Goal: Task Accomplishment & Management: Use online tool/utility

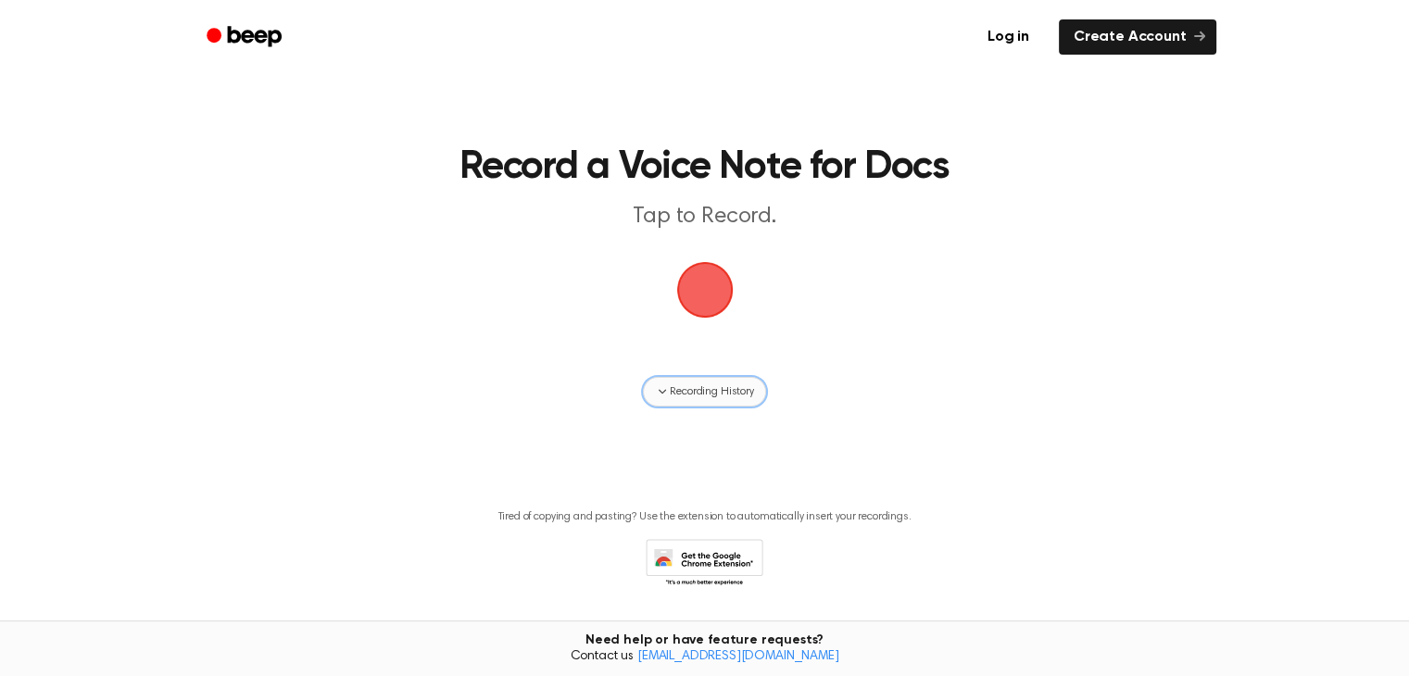
click at [717, 390] on span "Recording History" at bounding box center [711, 392] width 83 height 17
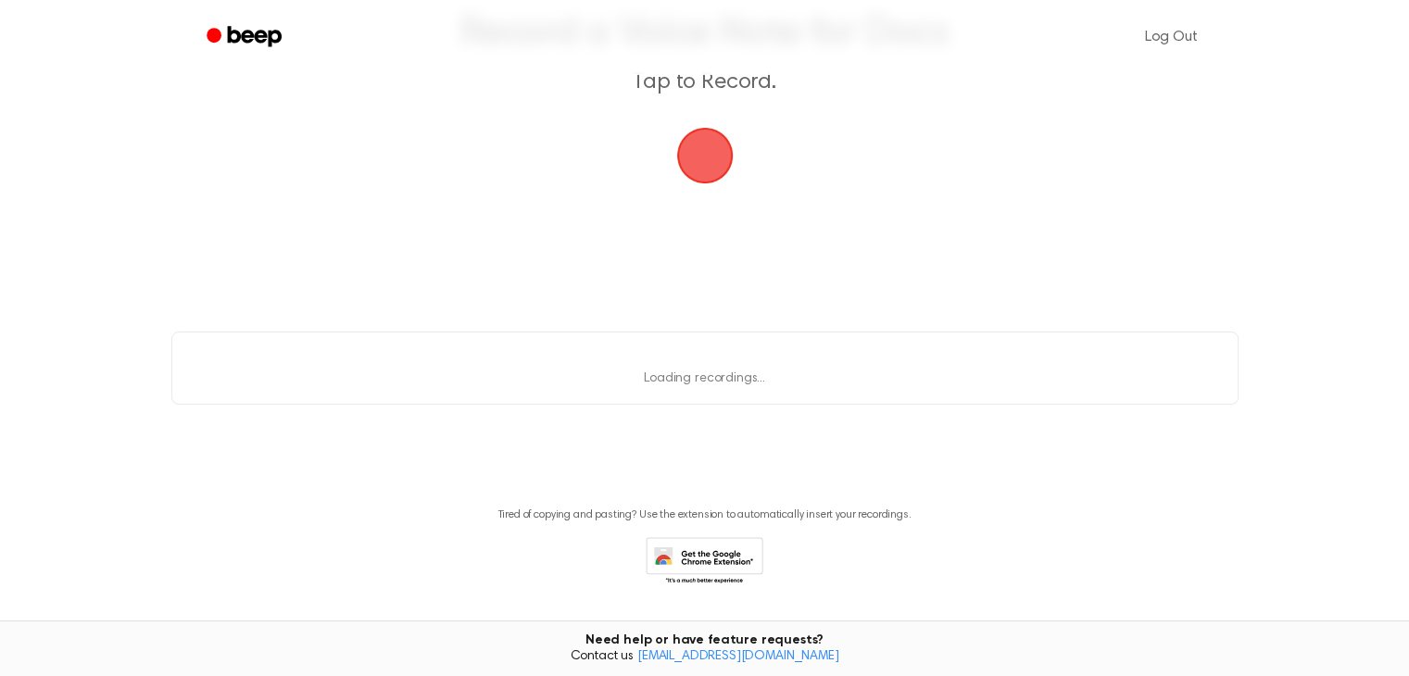
scroll to position [187, 0]
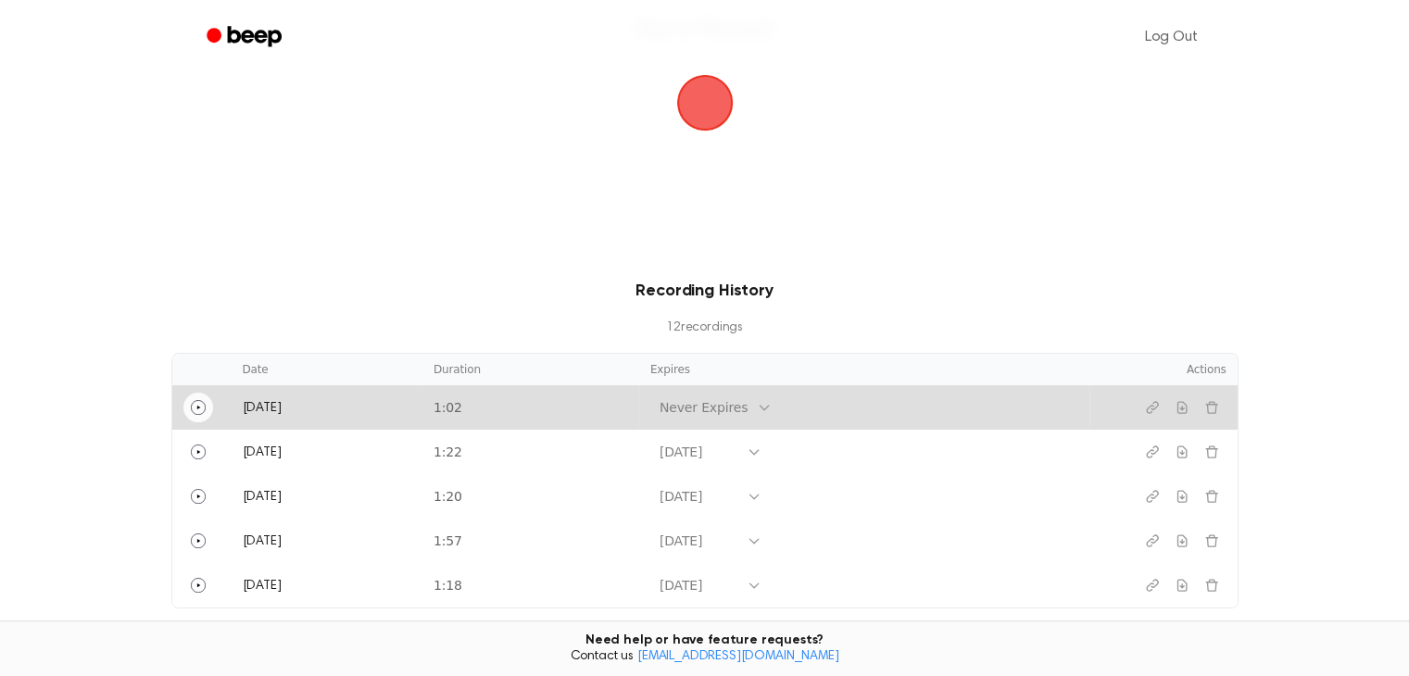
click at [195, 402] on icon "Play" at bounding box center [198, 407] width 15 height 15
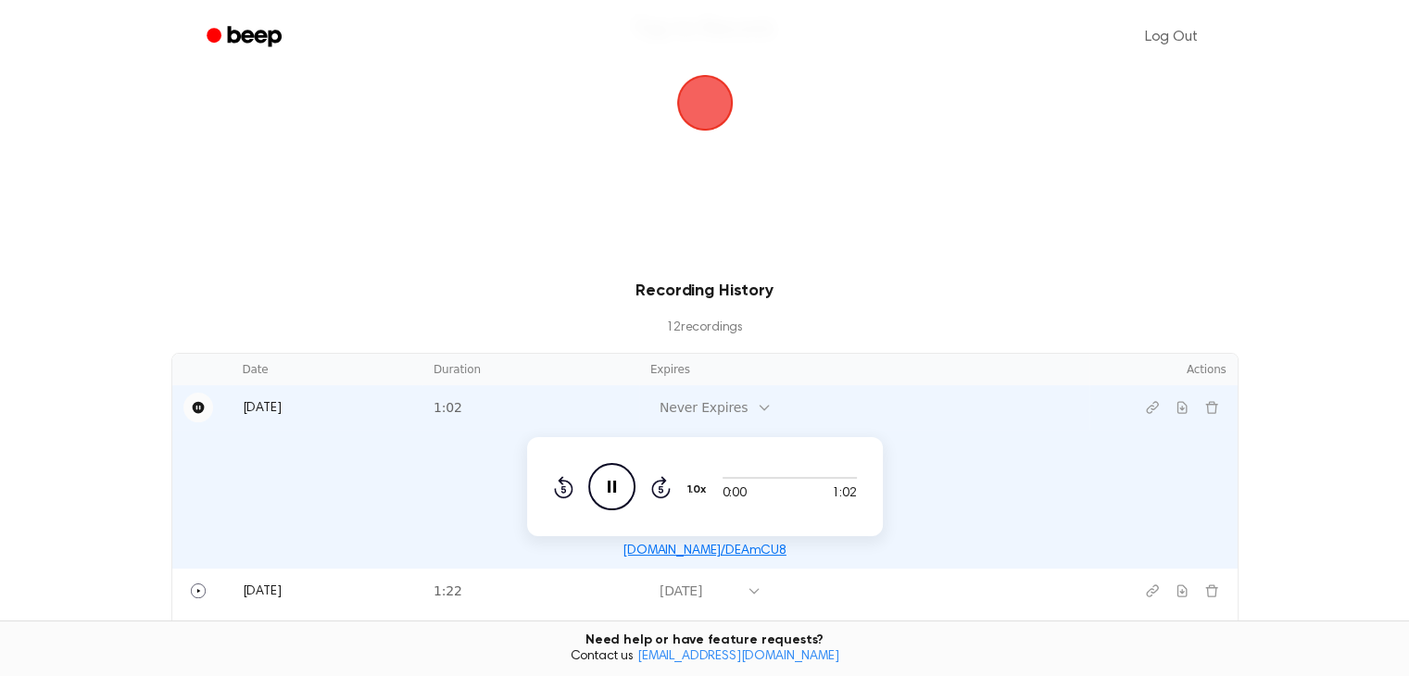
click at [761, 407] on icon at bounding box center [765, 408] width 8 height 5
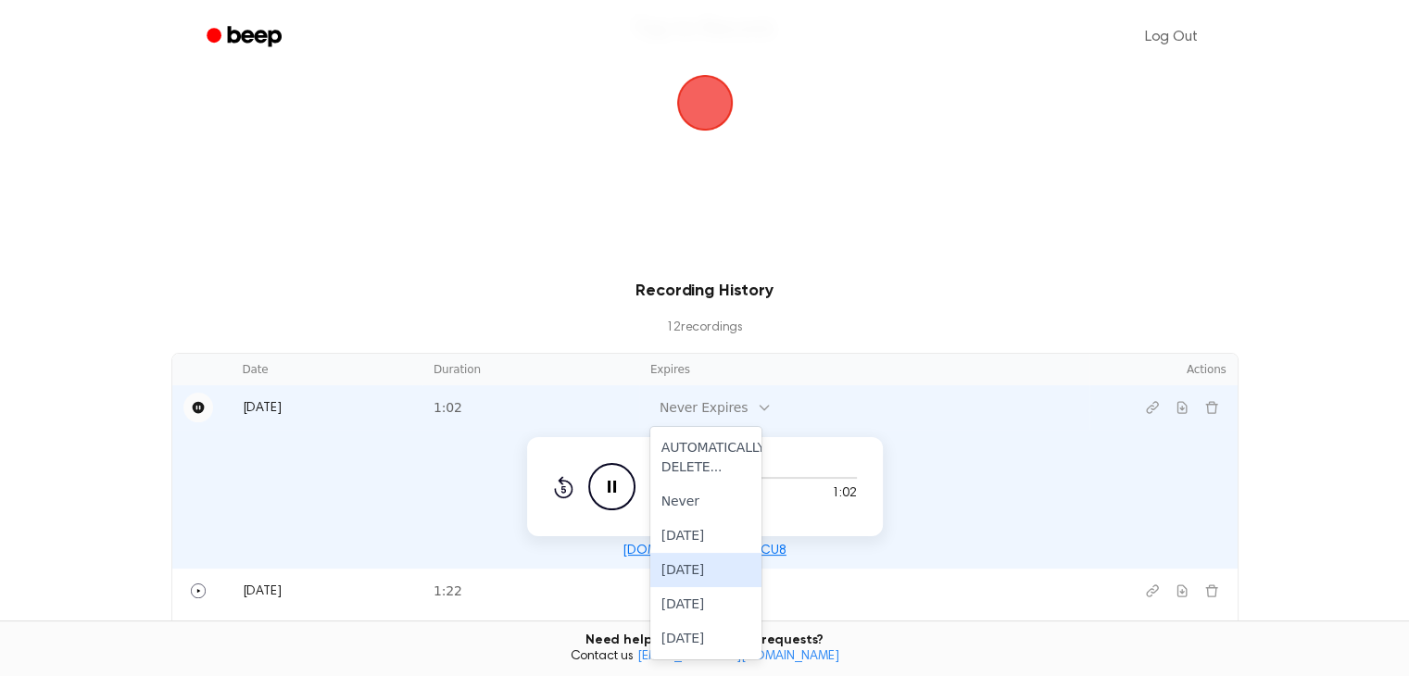
click at [715, 563] on div "[DATE]" at bounding box center [705, 570] width 111 height 34
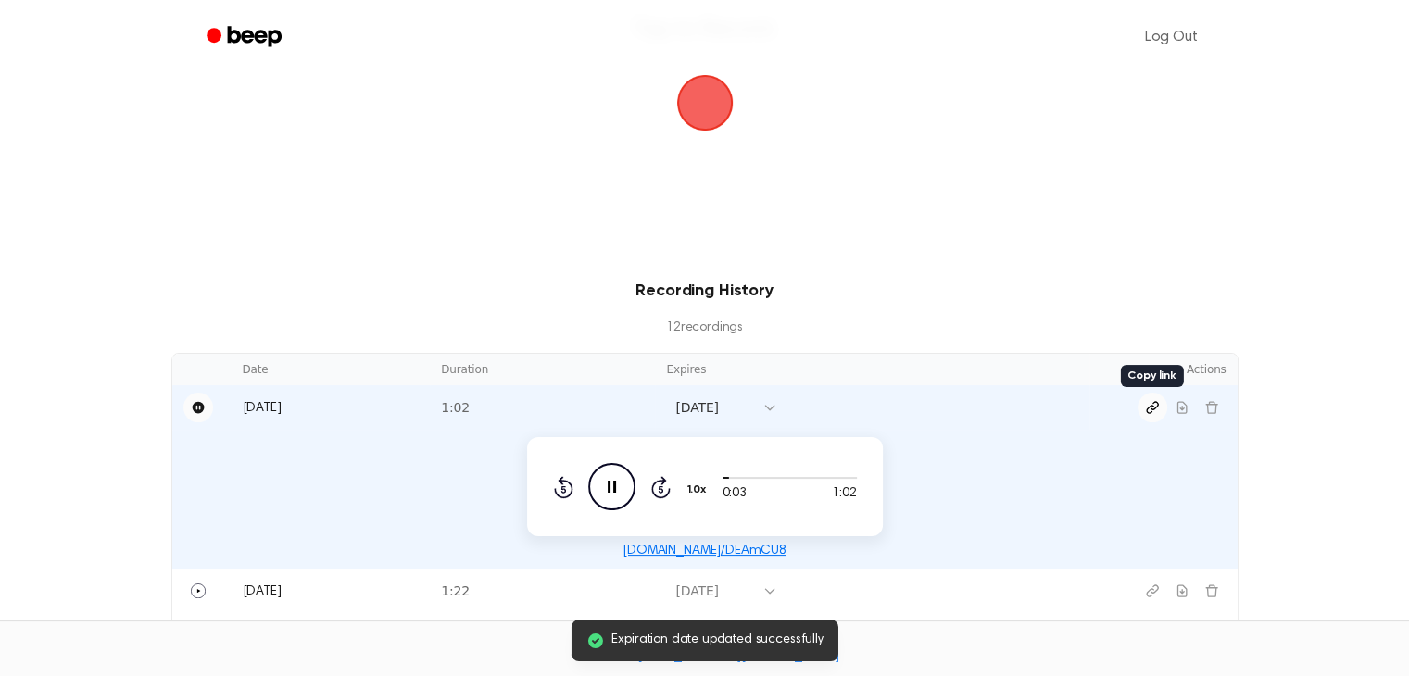
click at [1154, 410] on icon "Copy link" at bounding box center [1152, 407] width 15 height 15
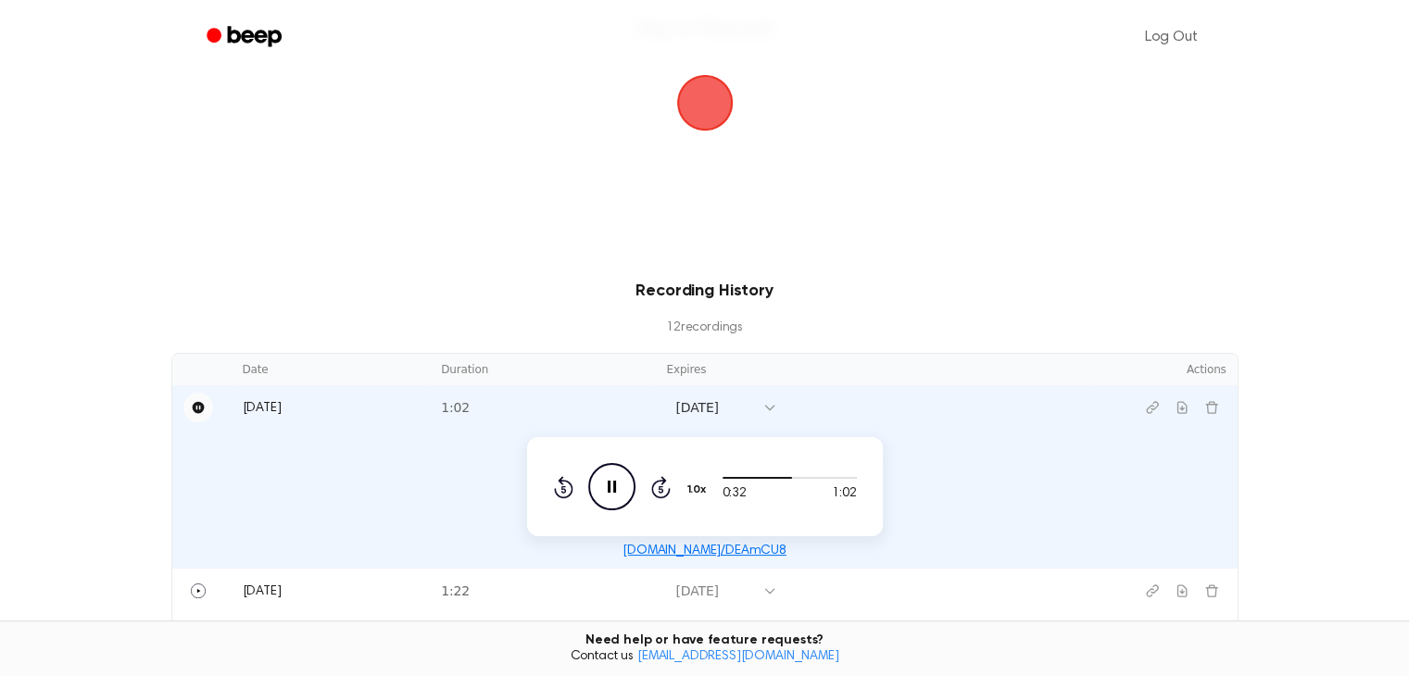
click at [608, 478] on icon "Pause Audio" at bounding box center [611, 486] width 47 height 47
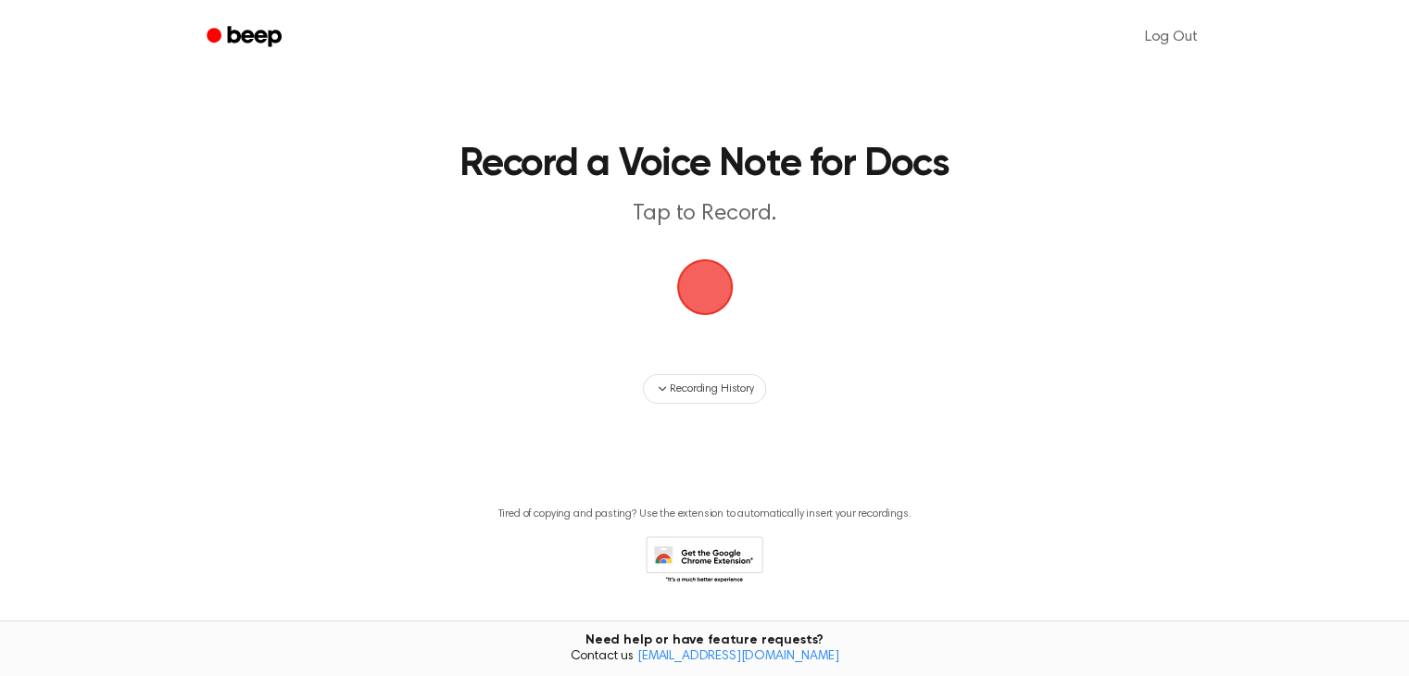
scroll to position [55, 0]
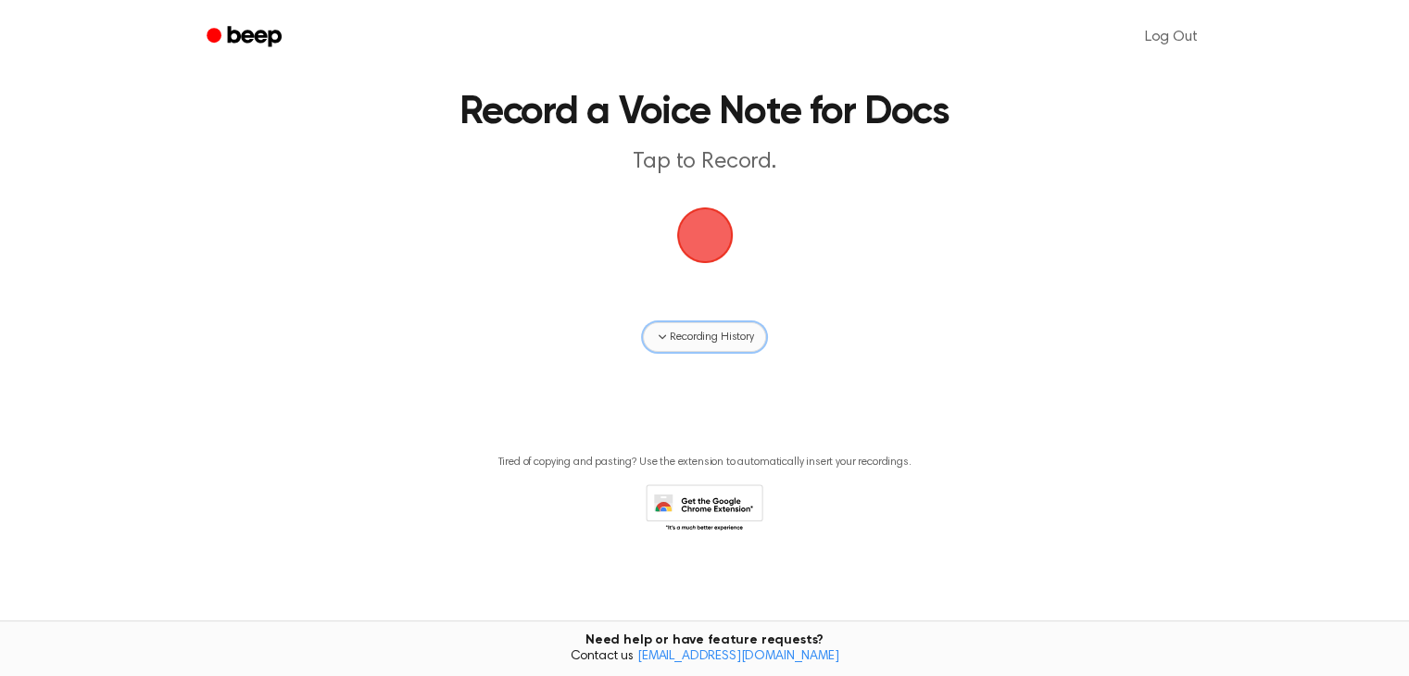
click at [673, 342] on span "Recording History" at bounding box center [711, 337] width 83 height 17
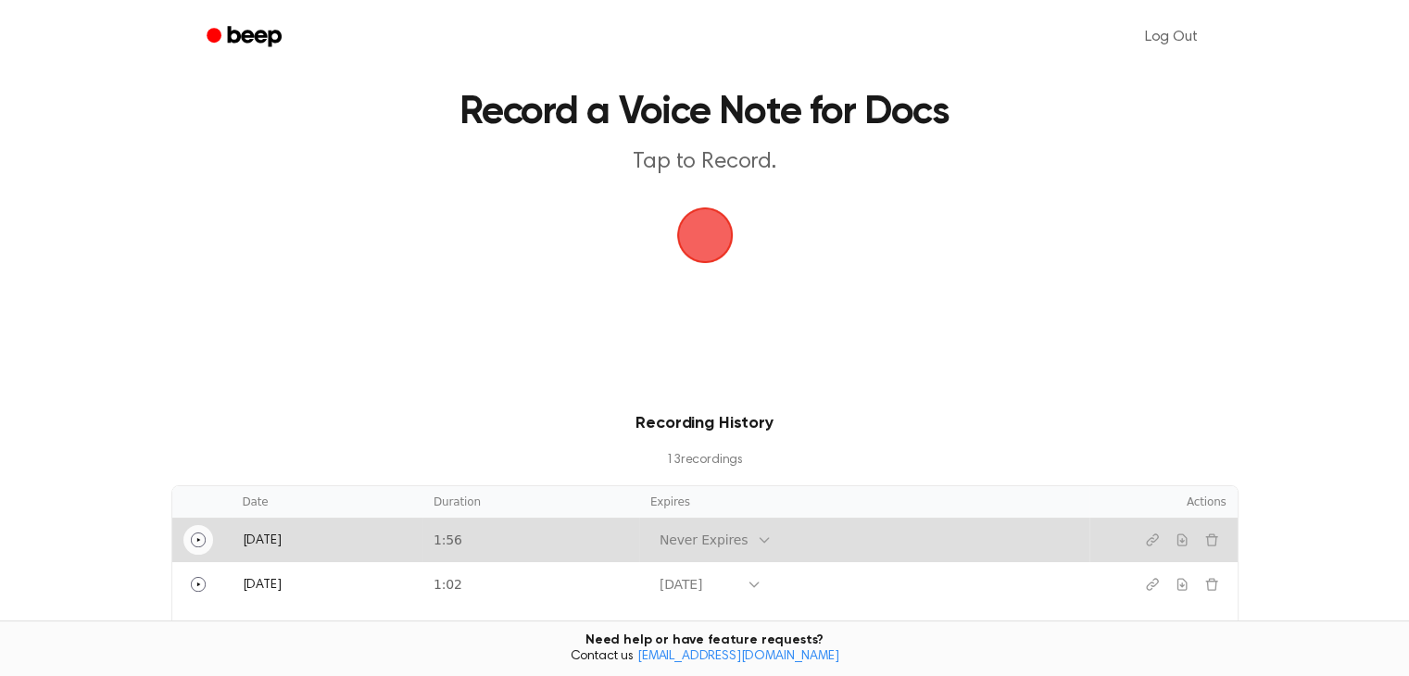
click at [193, 537] on icon "Play" at bounding box center [198, 540] width 15 height 15
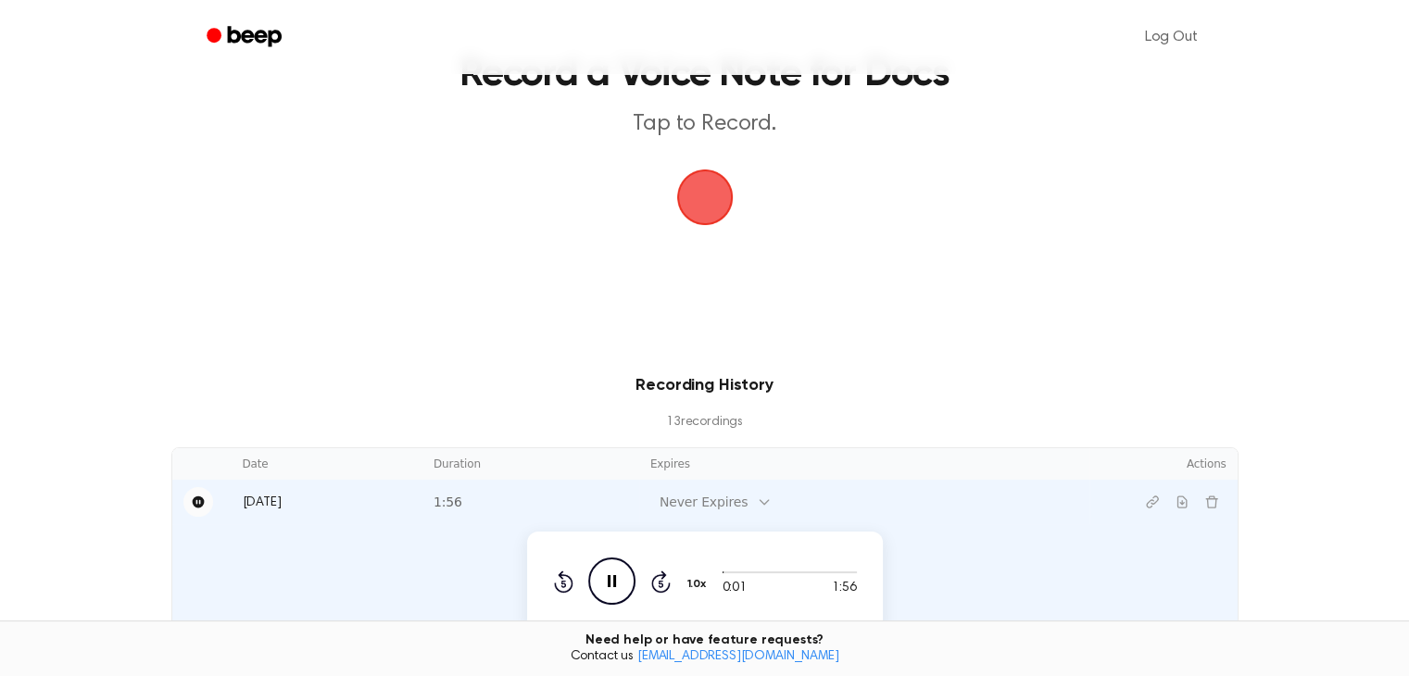
scroll to position [185, 0]
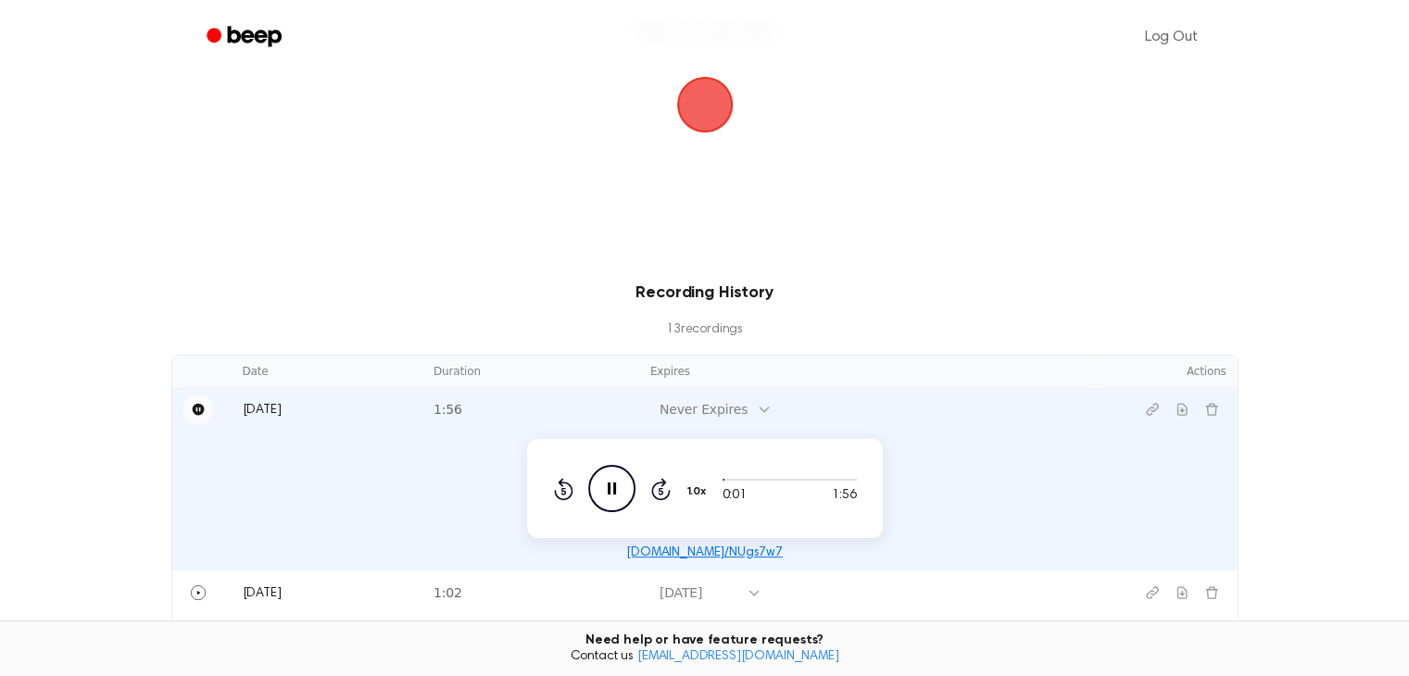
click at [606, 492] on icon "Pause Audio" at bounding box center [611, 488] width 47 height 47
click at [1144, 419] on button "Copy link" at bounding box center [1153, 410] width 30 height 30
click at [625, 471] on circle at bounding box center [611, 488] width 45 height 45
click at [608, 495] on icon "Pause Audio" at bounding box center [611, 488] width 47 height 47
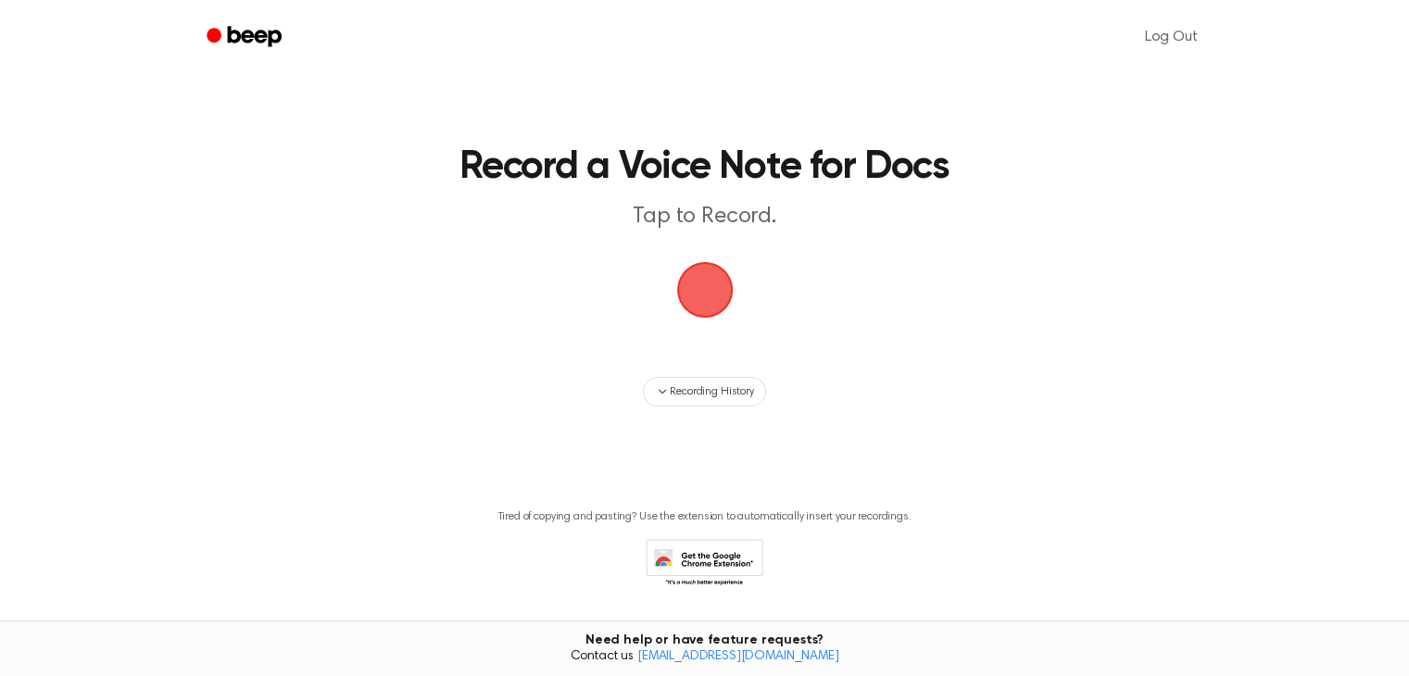
scroll to position [55, 0]
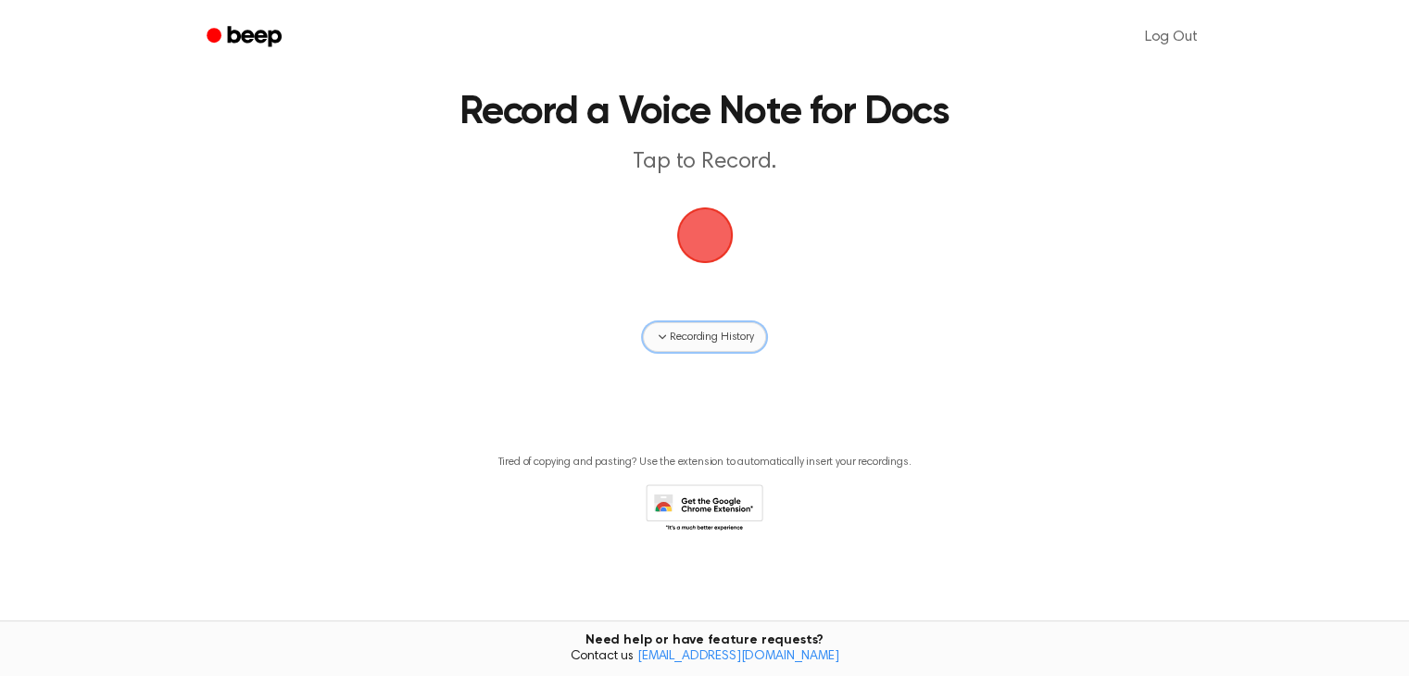
click at [690, 346] on button "Recording History" at bounding box center [704, 337] width 122 height 30
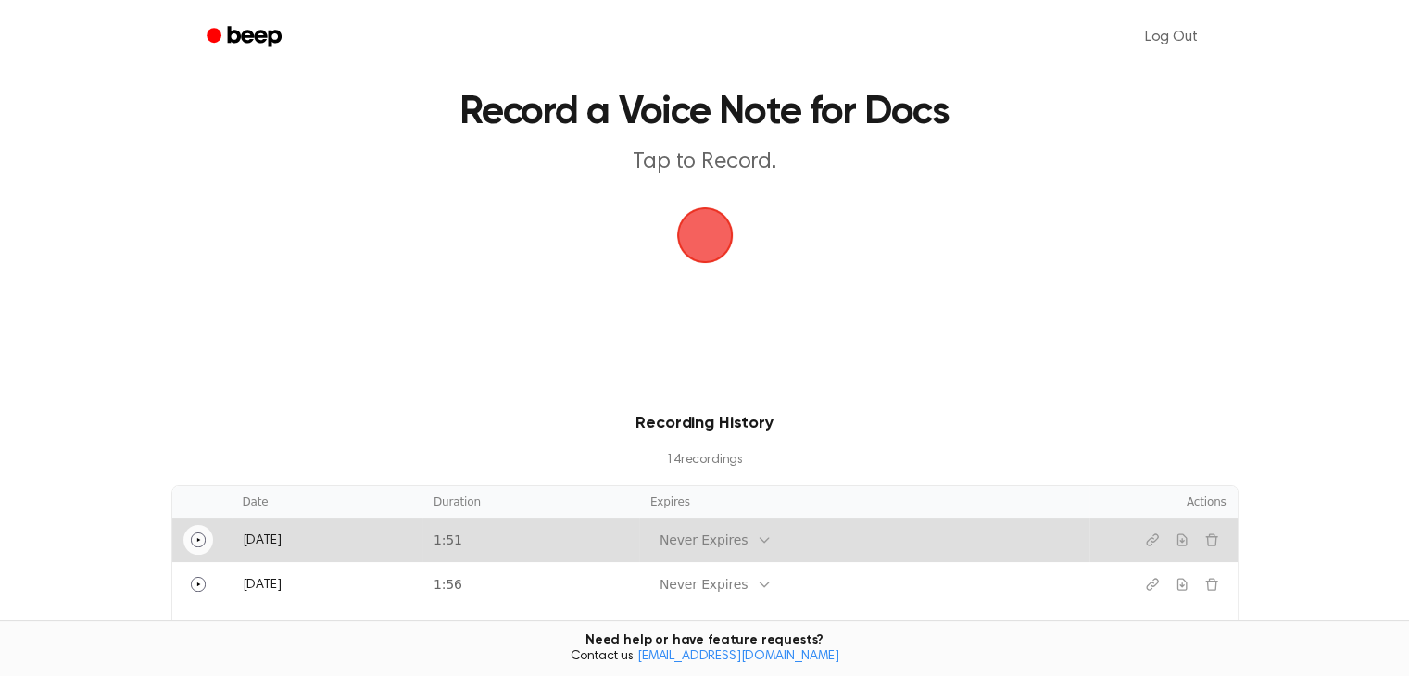
click at [199, 535] on icon "Play" at bounding box center [198, 540] width 15 height 15
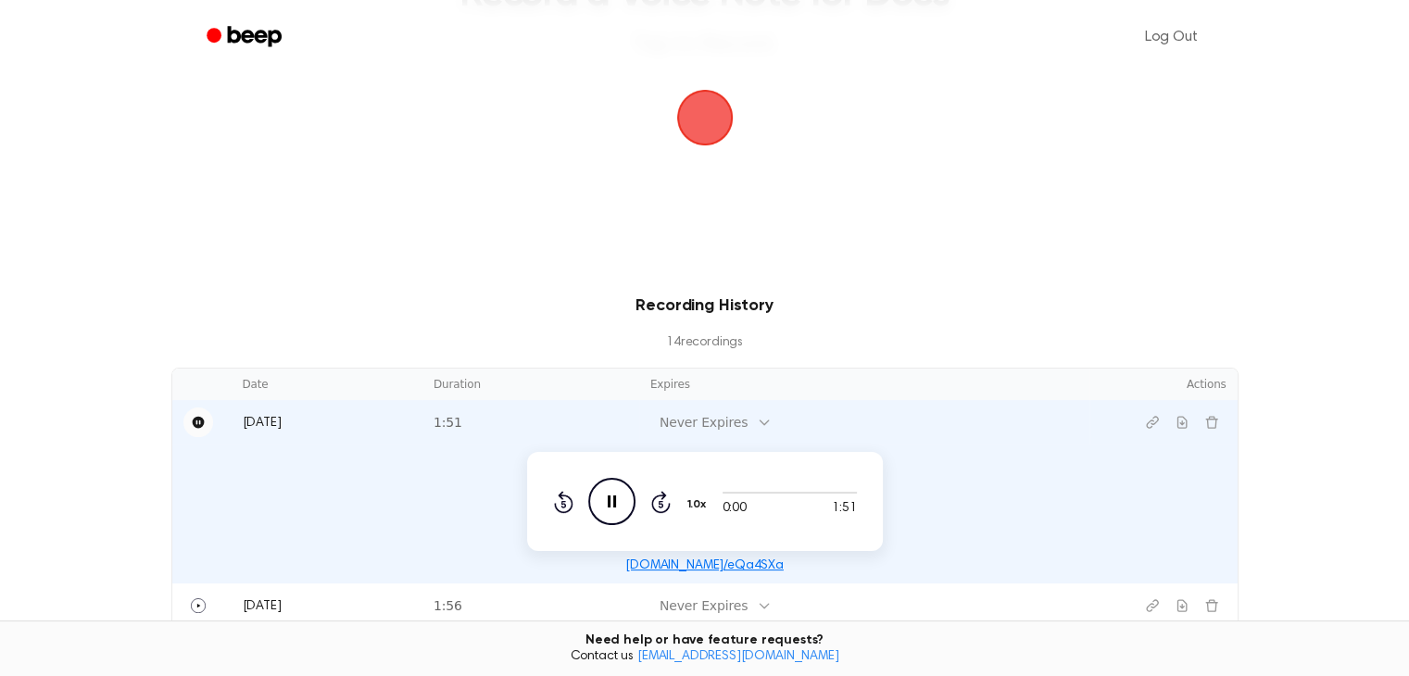
scroll to position [185, 0]
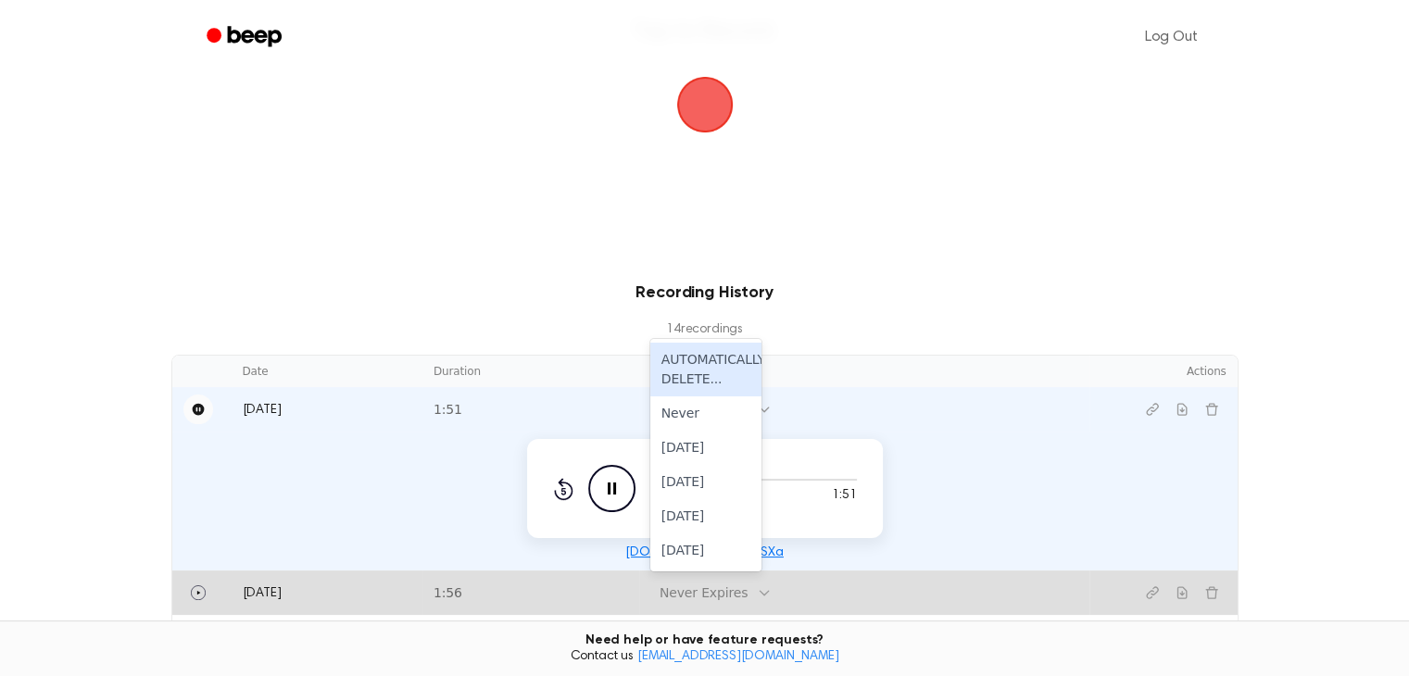
click at [757, 587] on icon at bounding box center [764, 592] width 15 height 15
click at [711, 484] on div "[DATE]" at bounding box center [705, 482] width 111 height 34
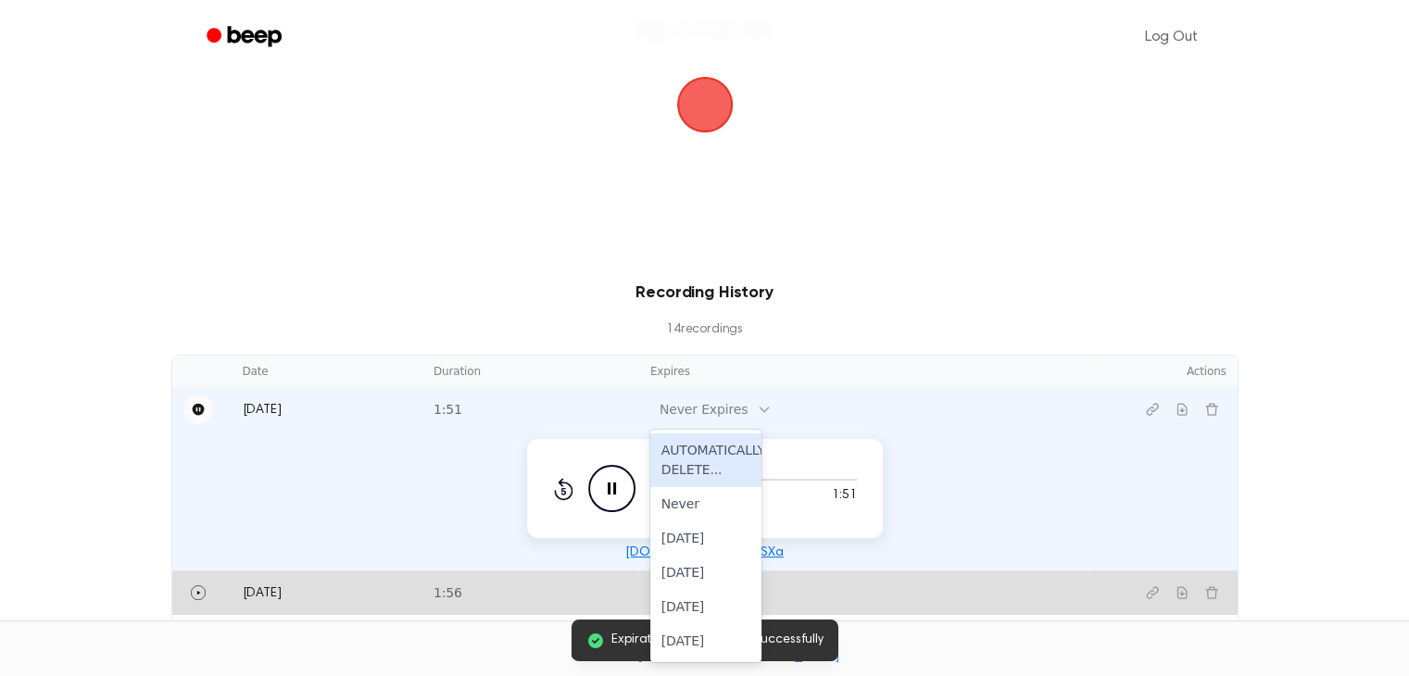
click at [757, 409] on icon at bounding box center [764, 409] width 15 height 15
click at [725, 562] on div "[DATE]" at bounding box center [705, 573] width 111 height 34
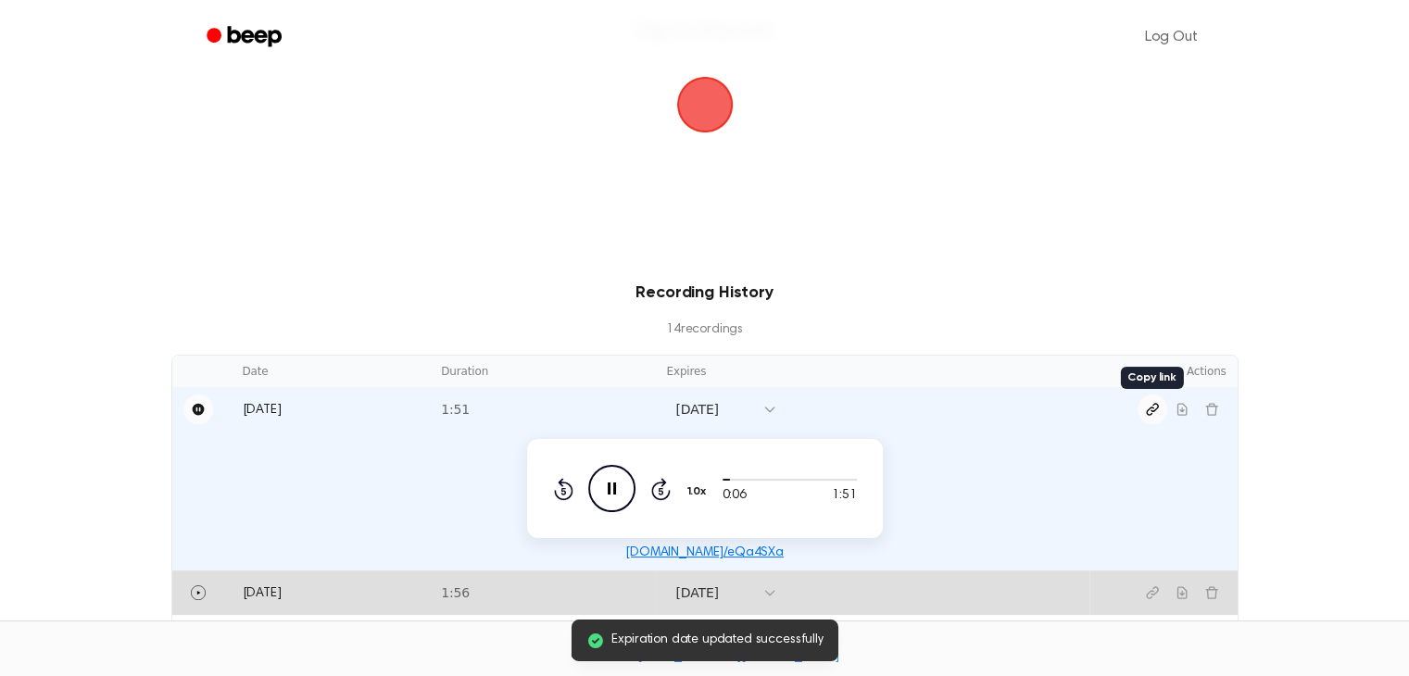
click at [1157, 411] on icon "Copy link" at bounding box center [1152, 409] width 15 height 15
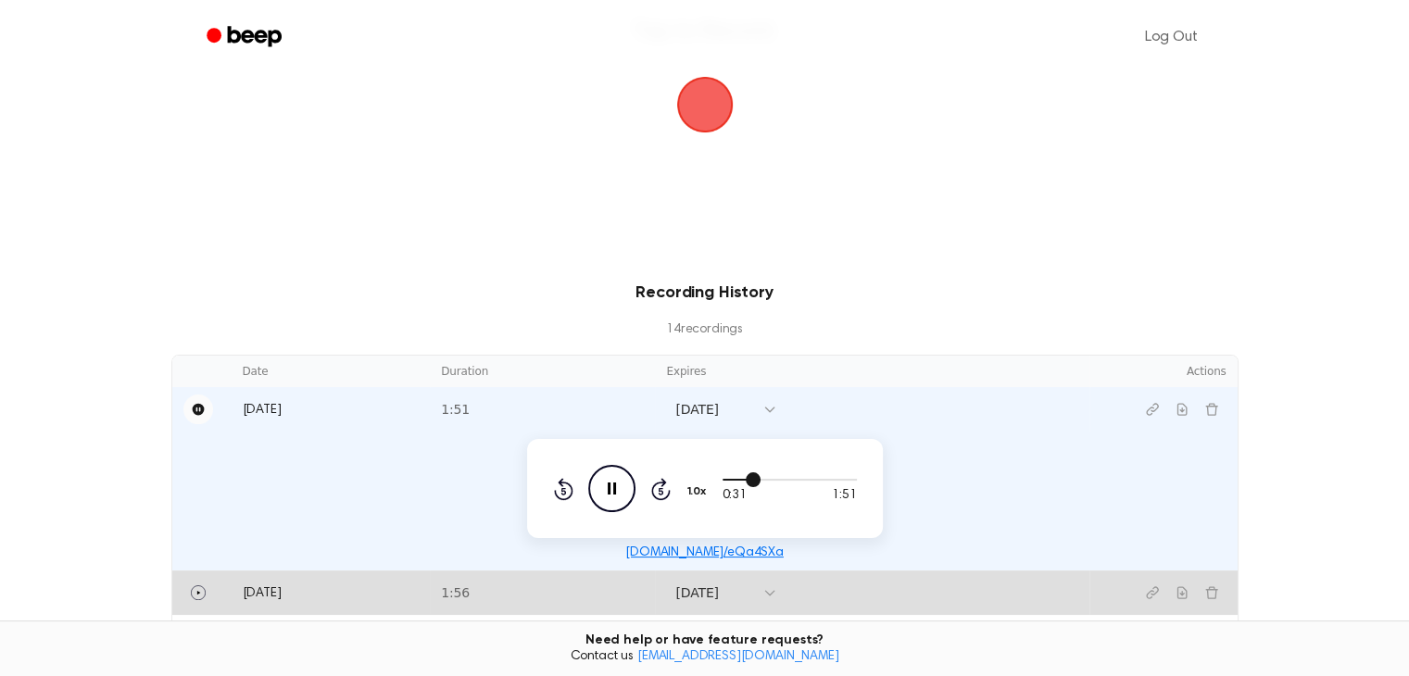
click at [803, 479] on div at bounding box center [790, 480] width 134 height 2
click at [839, 479] on div at bounding box center [790, 480] width 134 height 2
click at [611, 484] on icon "Pause Audio" at bounding box center [611, 488] width 47 height 47
